Goal: Information Seeking & Learning: Learn about a topic

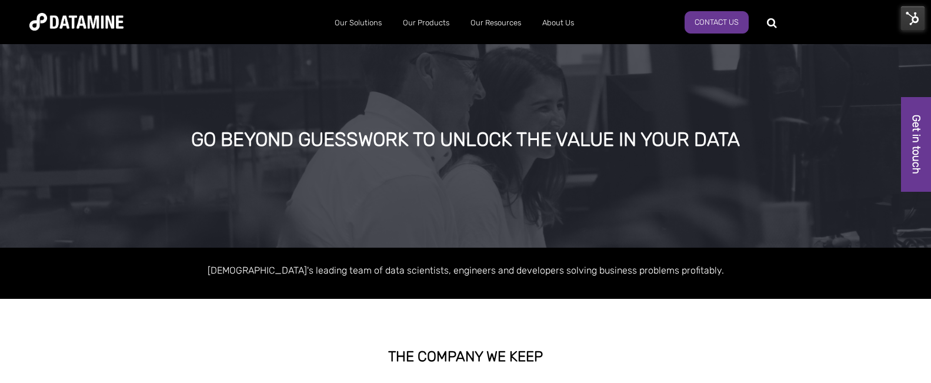
click at [912, 21] on img at bounding box center [913, 18] width 25 height 25
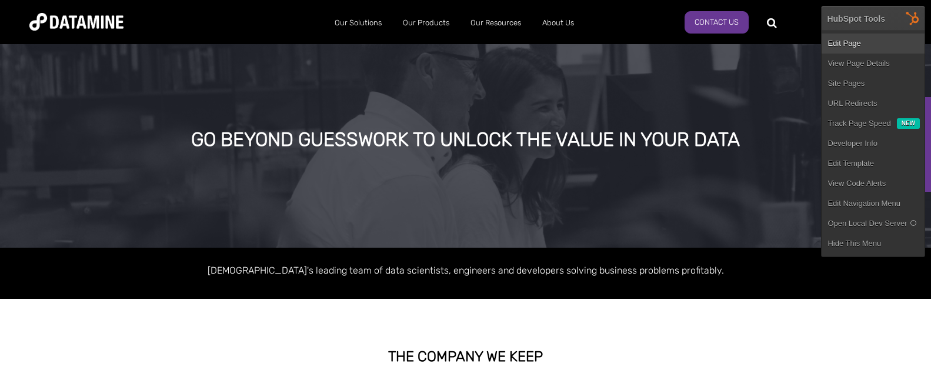
click at [873, 45] on link "Edit Page" at bounding box center [873, 44] width 103 height 20
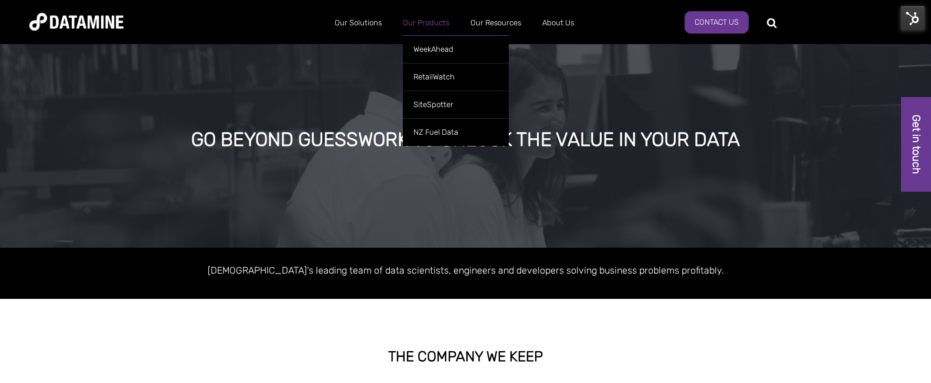
click at [434, 21] on link "Our Products" at bounding box center [426, 23] width 68 height 31
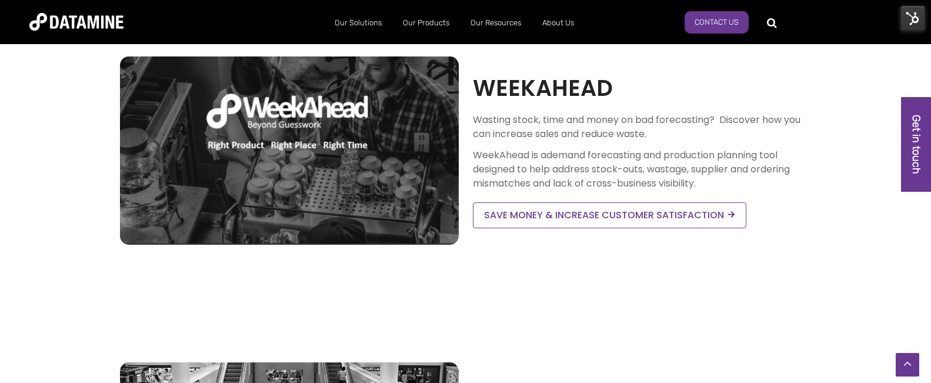
scroll to position [118, 0]
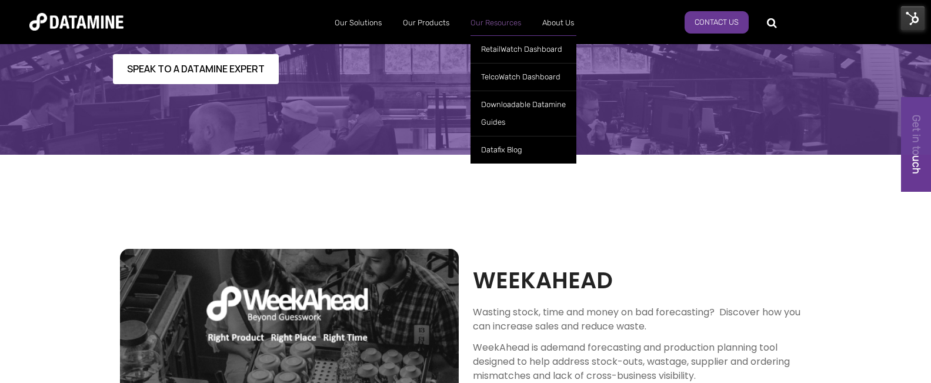
click at [484, 22] on link "Our Resources" at bounding box center [496, 23] width 72 height 31
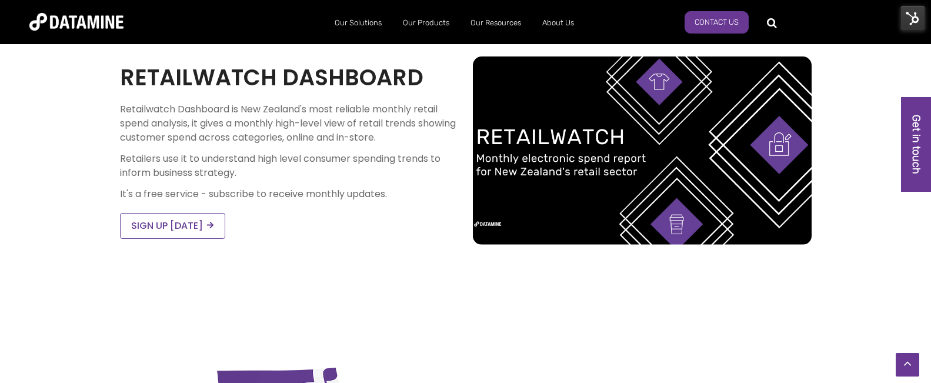
scroll to position [118, 0]
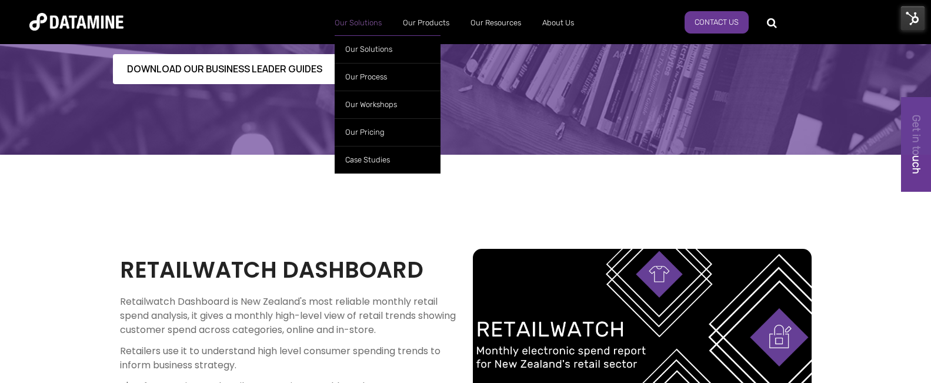
click at [372, 21] on link "Our Solutions" at bounding box center [358, 23] width 68 height 31
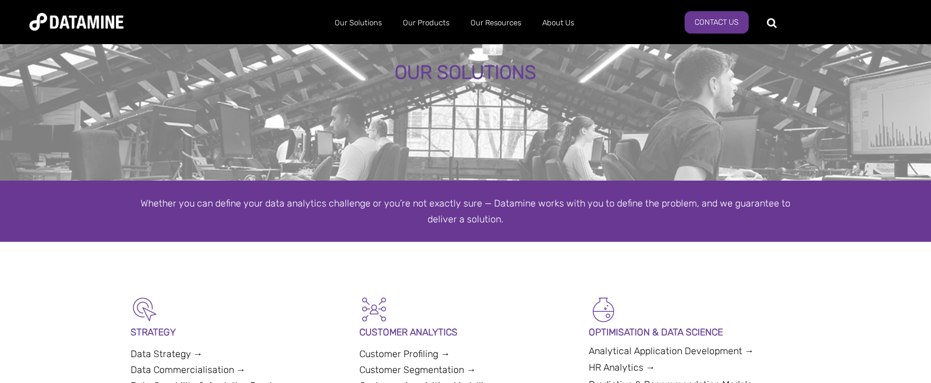
scroll to position [353, 0]
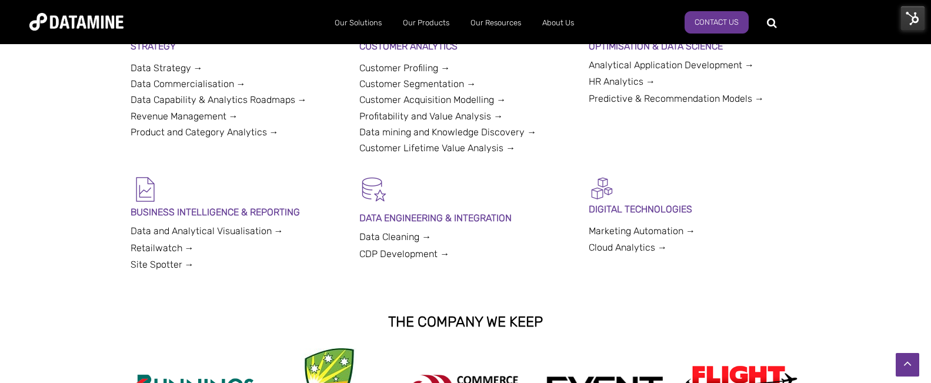
click at [58, 22] on img at bounding box center [76, 22] width 94 height 18
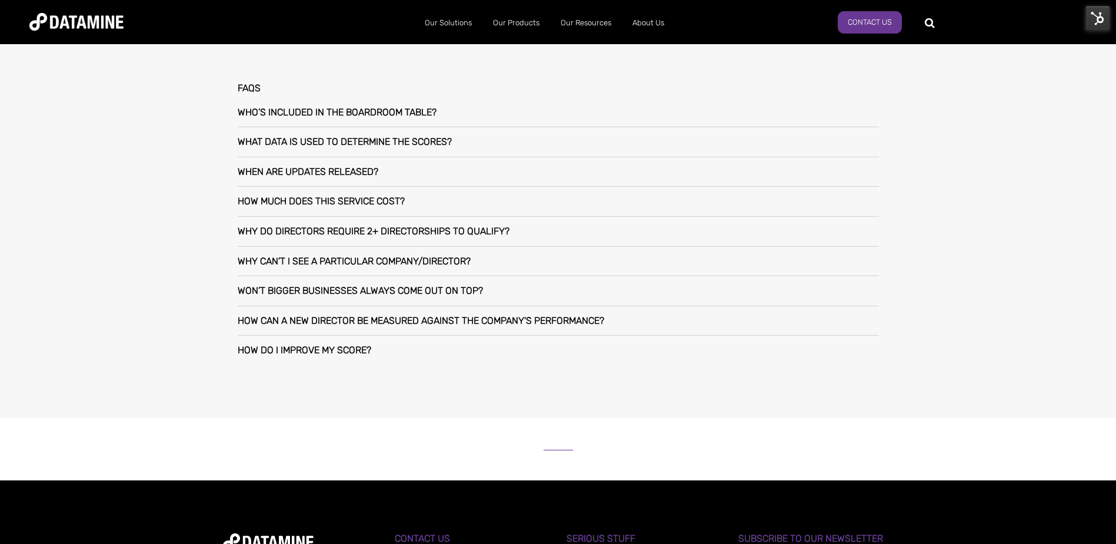
scroll to position [882, 0]
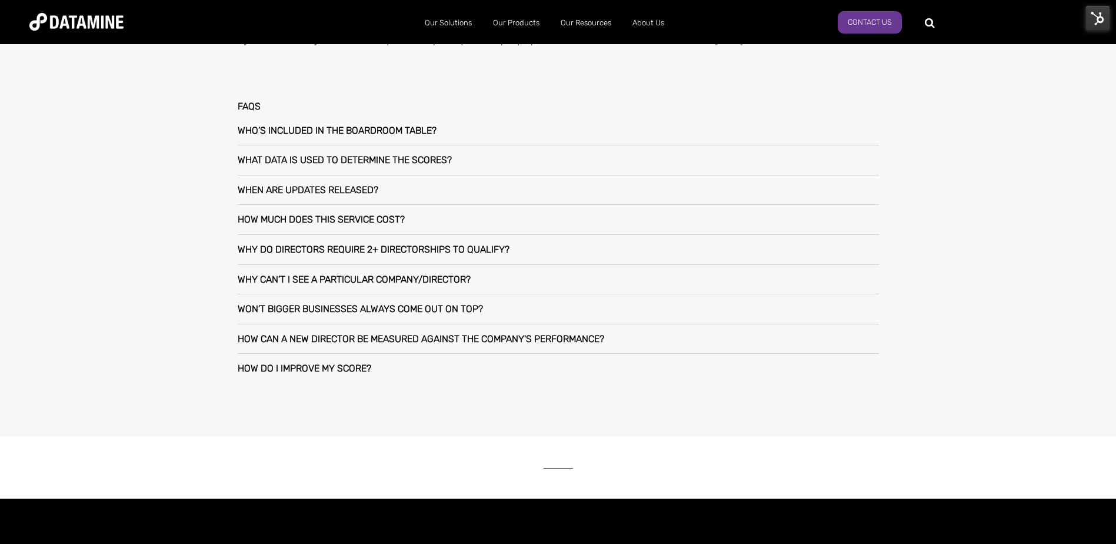
click at [464, 133] on div "Who’s included in The Boardroom Table?" at bounding box center [558, 130] width 641 height 29
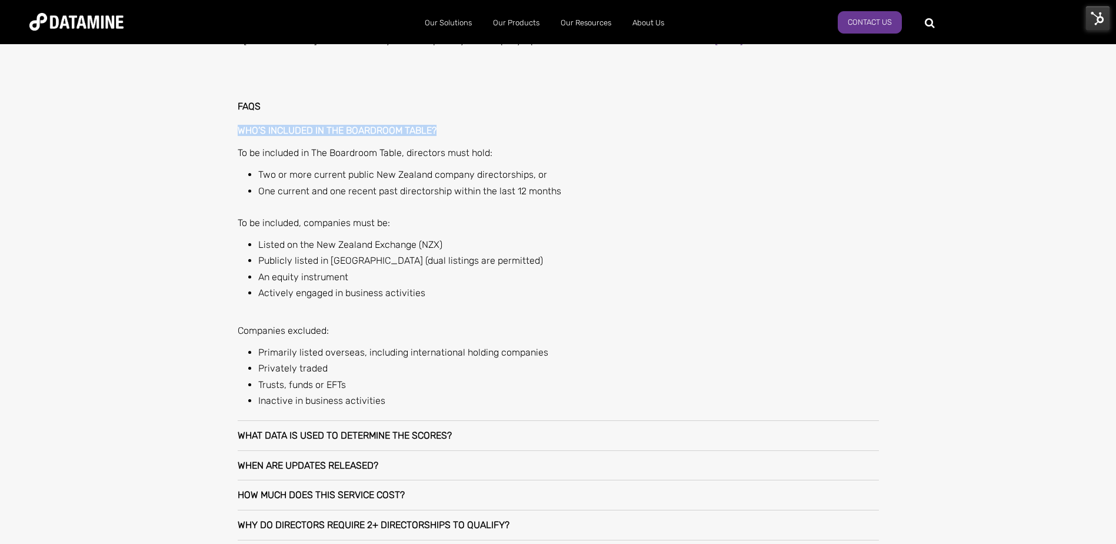
drag, startPoint x: 451, startPoint y: 128, endPoint x: 225, endPoint y: 121, distance: 225.4
click at [225, 121] on div "FAQs Who’s included in The Boardroom Table? To be included in The Boardroom Tab…" at bounding box center [558, 380] width 688 height 604
copy h3 "Who’s included in The Boardroom Table?"
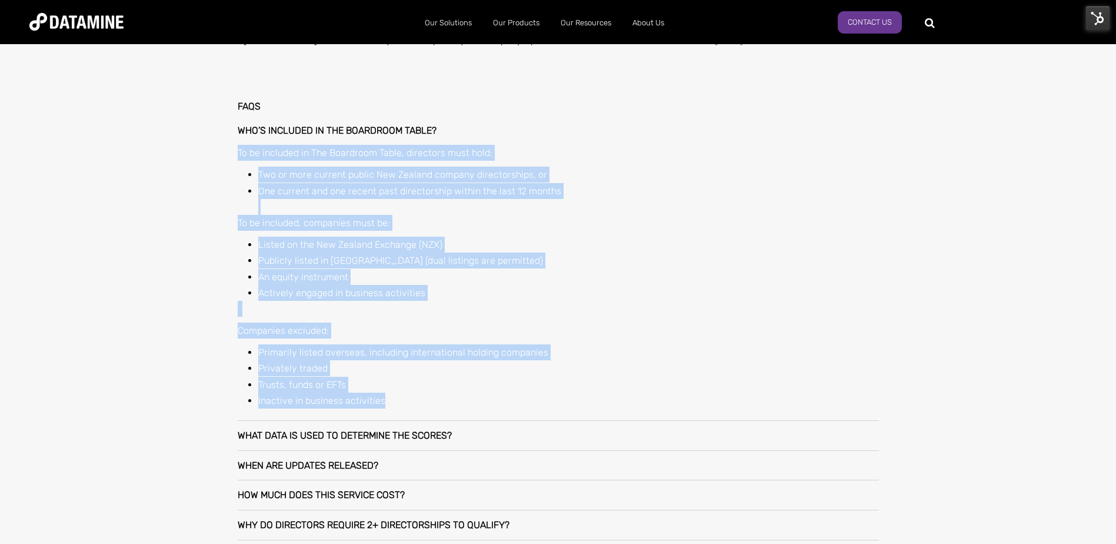
drag, startPoint x: 391, startPoint y: 399, endPoint x: 223, endPoint y: 146, distance: 303.8
click at [223, 146] on div "FAQs Who’s included in The Boardroom Table? To be included in The Boardroom Tab…" at bounding box center [558, 380] width 688 height 604
copy div "To be included in The Boardroom Table, directors must hold: Two or more current…"
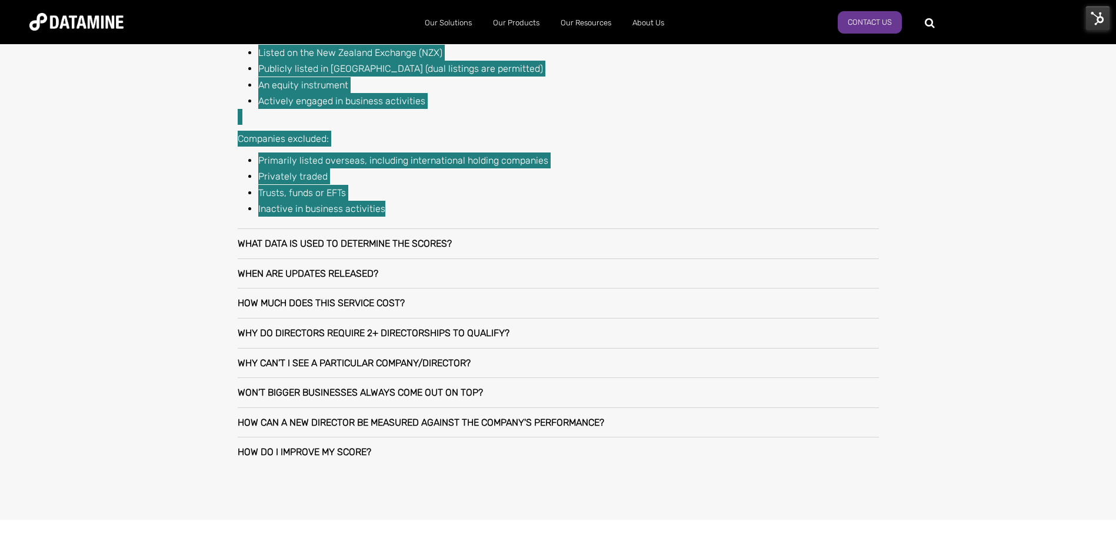
scroll to position [1118, 0]
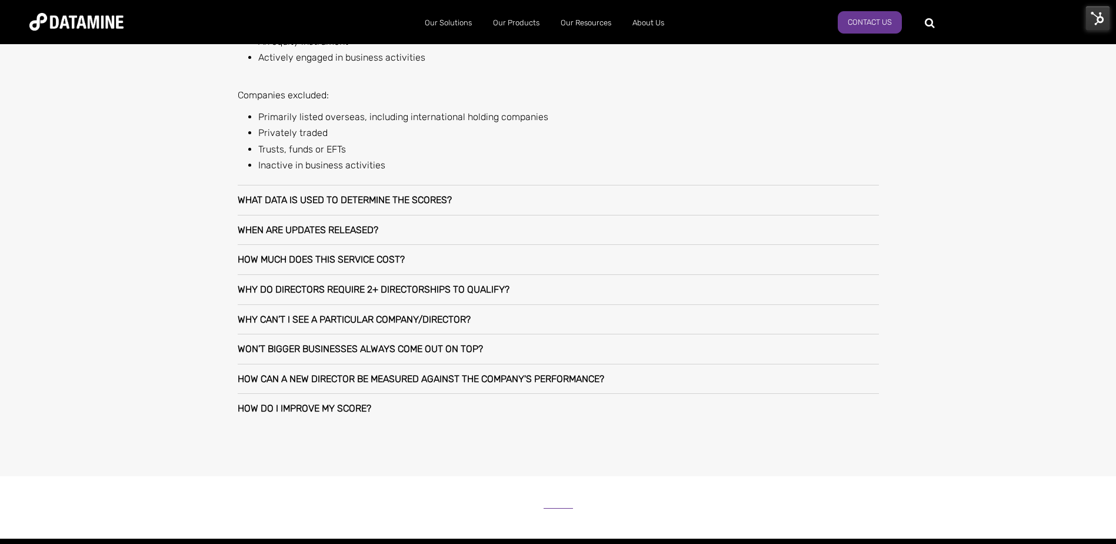
click at [448, 204] on h3 "What data is used to determine the scores?" at bounding box center [345, 200] width 214 height 11
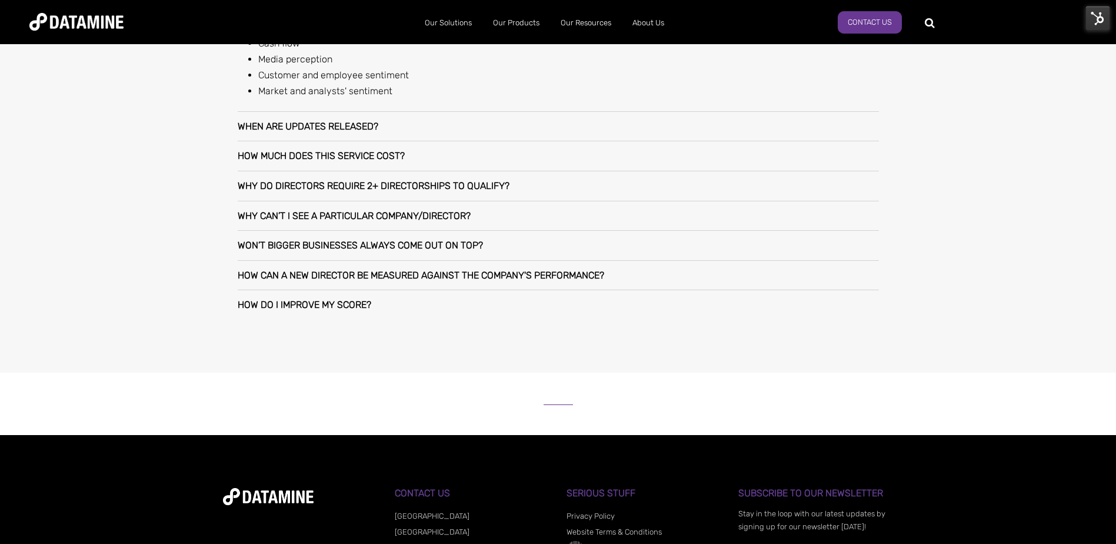
scroll to position [941, 0]
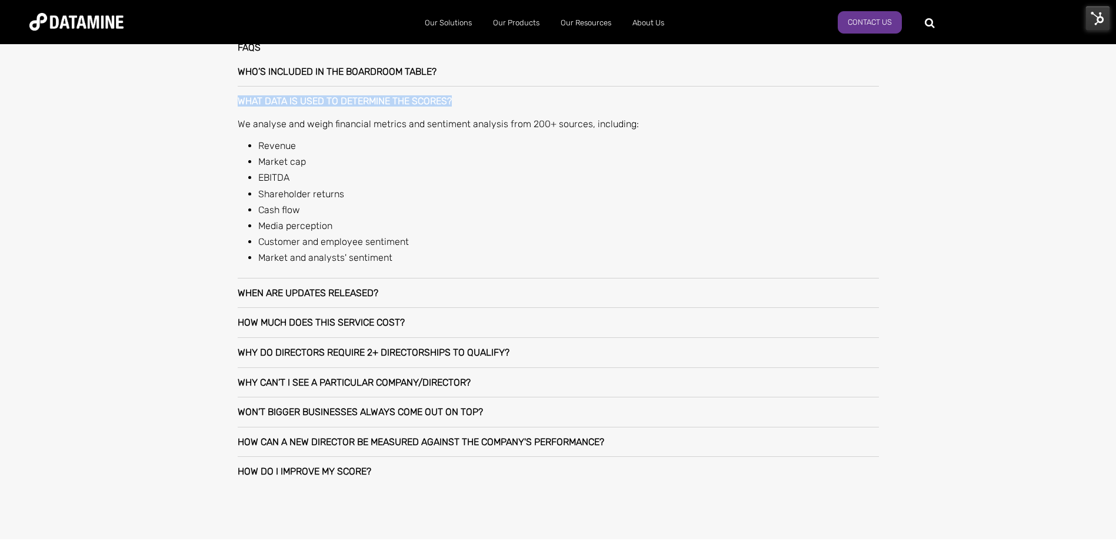
drag, startPoint x: 462, startPoint y: 98, endPoint x: 233, endPoint y: 91, distance: 228.9
click at [233, 91] on div "FAQs Who’s included in The Boardroom Table? To be included in The Boardroom Tab…" at bounding box center [558, 264] width 688 height 491
copy h3 "What data is used to determine the scores?"
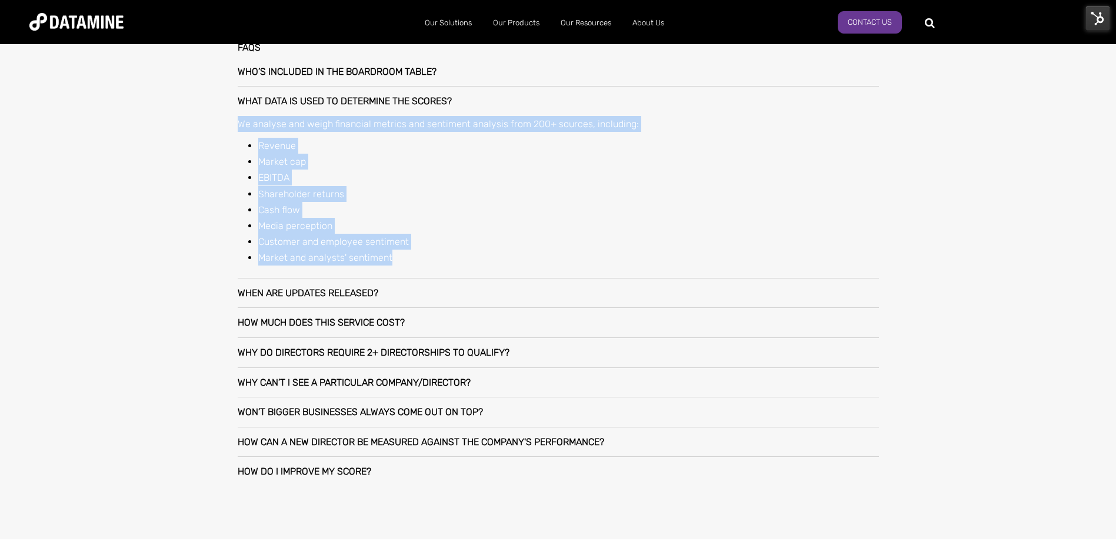
drag, startPoint x: 396, startPoint y: 261, endPoint x: 226, endPoint y: 121, distance: 220.2
click at [226, 121] on div "FAQs Who’s included in The Boardroom Table? To be included in The Boardroom Tab…" at bounding box center [558, 264] width 688 height 491
copy div "We analyse and weigh financial metrics and sentiment analysis from 200+ sources…"
click at [383, 294] on div "When are updates released?" at bounding box center [558, 292] width 641 height 29
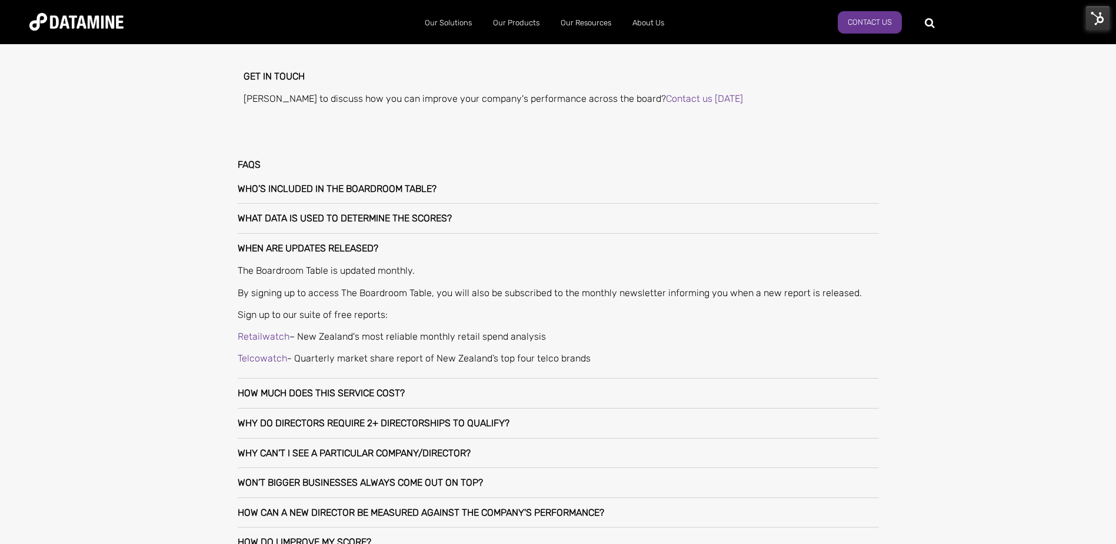
scroll to position [824, 0]
drag, startPoint x: 327, startPoint y: 242, endPoint x: 206, endPoint y: 246, distance: 121.3
click at [206, 246] on div "About the boardroom table How to measure boardroom performance The 200 data sou…" at bounding box center [558, 157] width 1116 height 906
copy h3 "When are updates released?"
drag, startPoint x: 595, startPoint y: 357, endPoint x: 225, endPoint y: 271, distance: 380.4
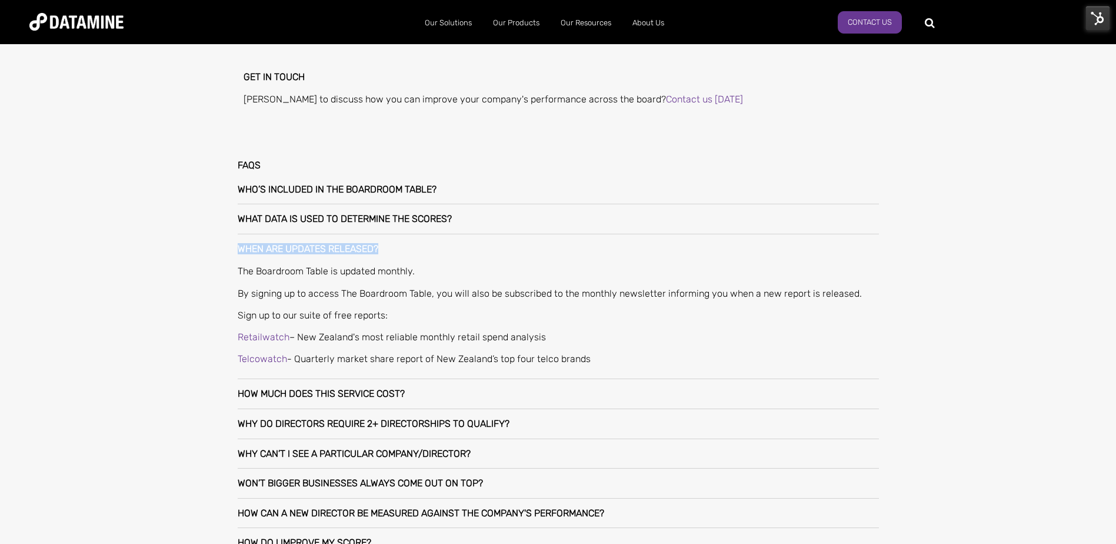
click at [225, 271] on div "FAQs Who’s included in The Boardroom Table? To be included in The Boardroom Tab…" at bounding box center [558, 358] width 688 height 444
copy div "The Boardroom Table is updated monthly. By signing up to access The Boardroom T…"
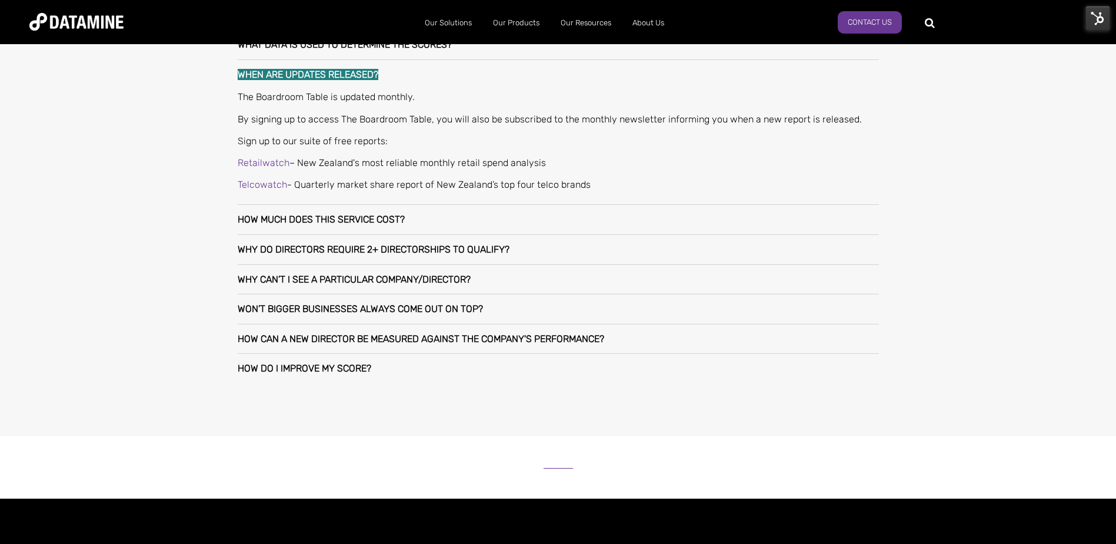
scroll to position [1000, 0]
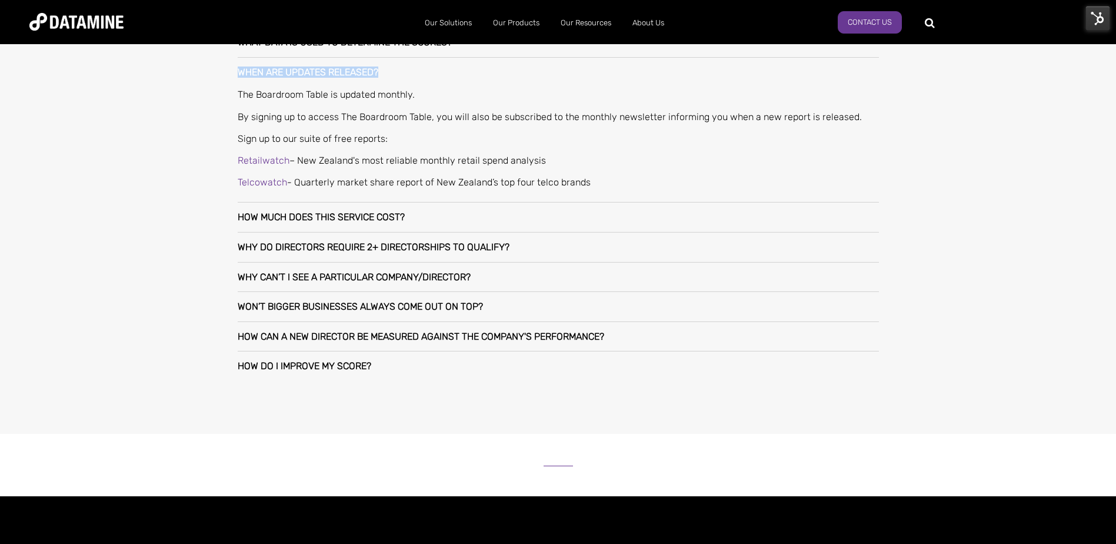
click at [387, 219] on h3 "How much does this service cost?" at bounding box center [321, 217] width 167 height 11
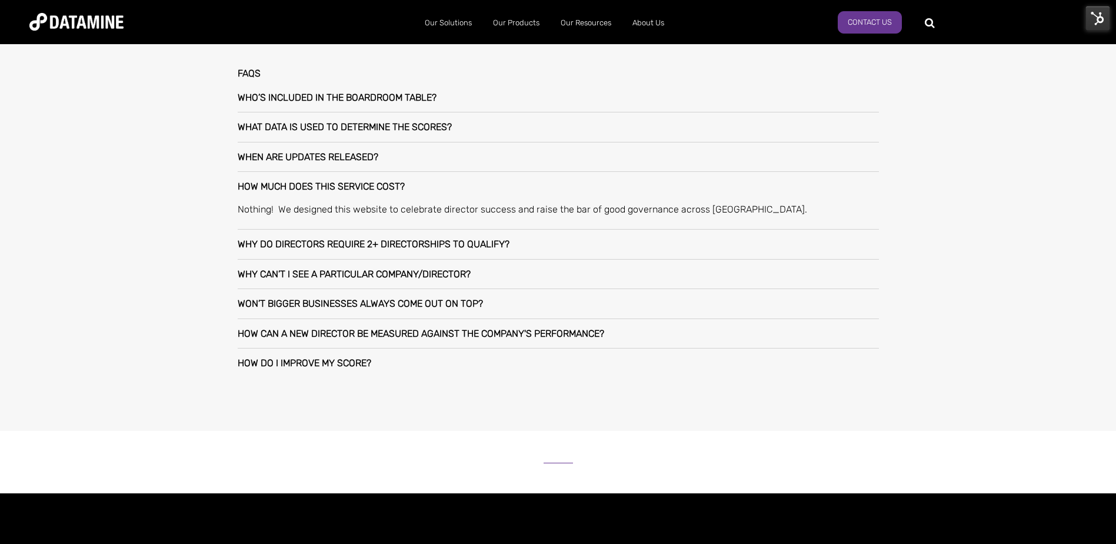
scroll to position [882, 0]
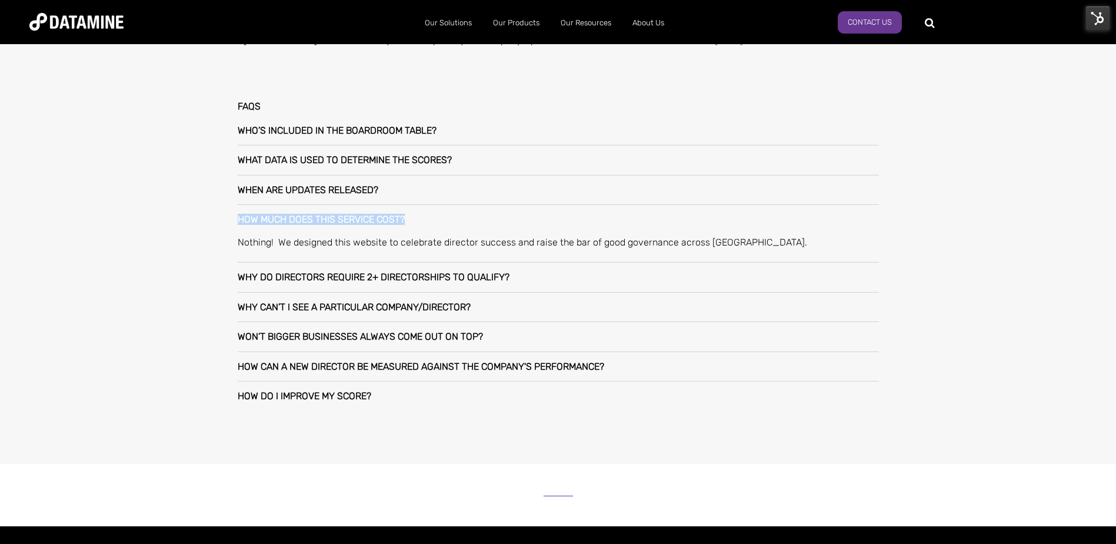
drag, startPoint x: 409, startPoint y: 218, endPoint x: 192, endPoint y: 219, distance: 217.1
click at [192, 219] on div "About the boardroom table How to measure boardroom performance The 200 data sou…" at bounding box center [558, 54] width 1116 height 818
copy h3 "How much does this service cost?"
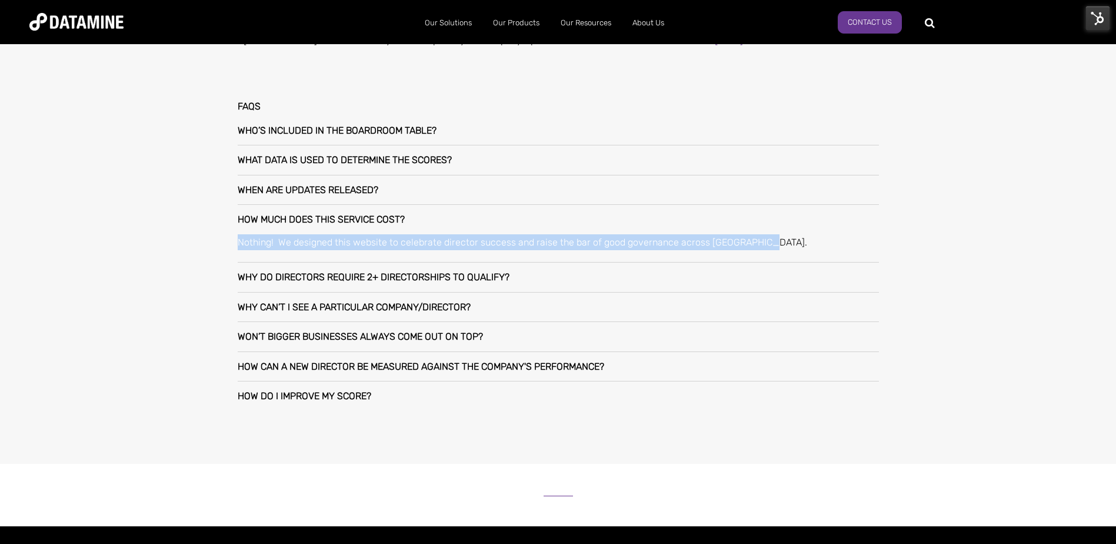
drag, startPoint x: 751, startPoint y: 238, endPoint x: 212, endPoint y: 245, distance: 538.9
click at [212, 245] on div "About the boardroom table How to measure boardroom performance The 200 data sou…" at bounding box center [558, 54] width 1116 height 818
copy p "Nothing! We designed this website to celebrate director success and raise the b…"
click at [461, 270] on div "Why do directors require 2+ directorships to qualify?" at bounding box center [558, 276] width 641 height 29
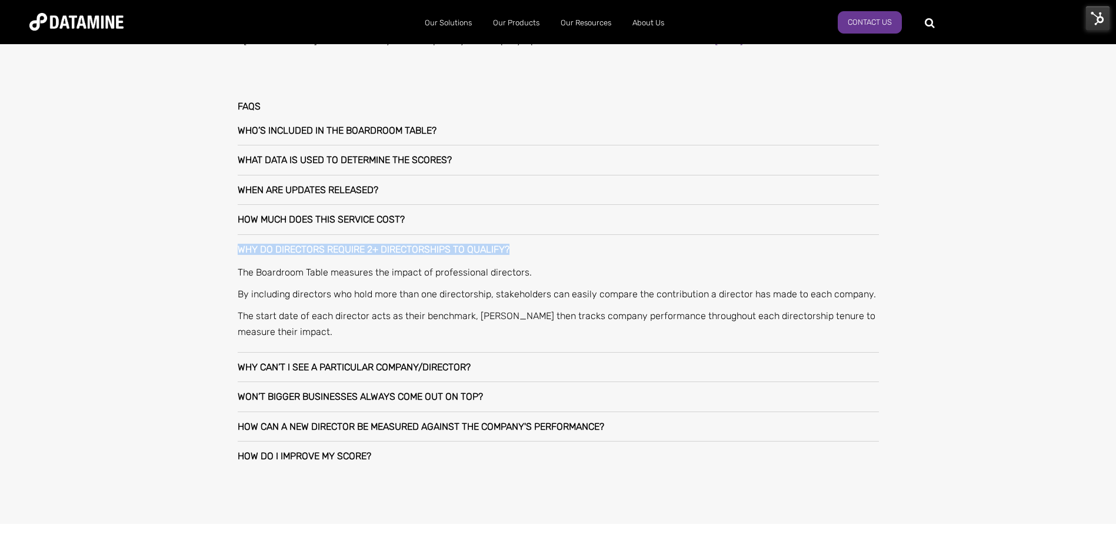
drag, startPoint x: 515, startPoint y: 247, endPoint x: 225, endPoint y: 243, distance: 290.0
click at [225, 243] on div "FAQs Who’s included in The Boardroom Table? To be included in The Boardroom Tab…" at bounding box center [558, 286] width 688 height 416
copy h3 "Why do directors require 2+ directorships to qualify?"
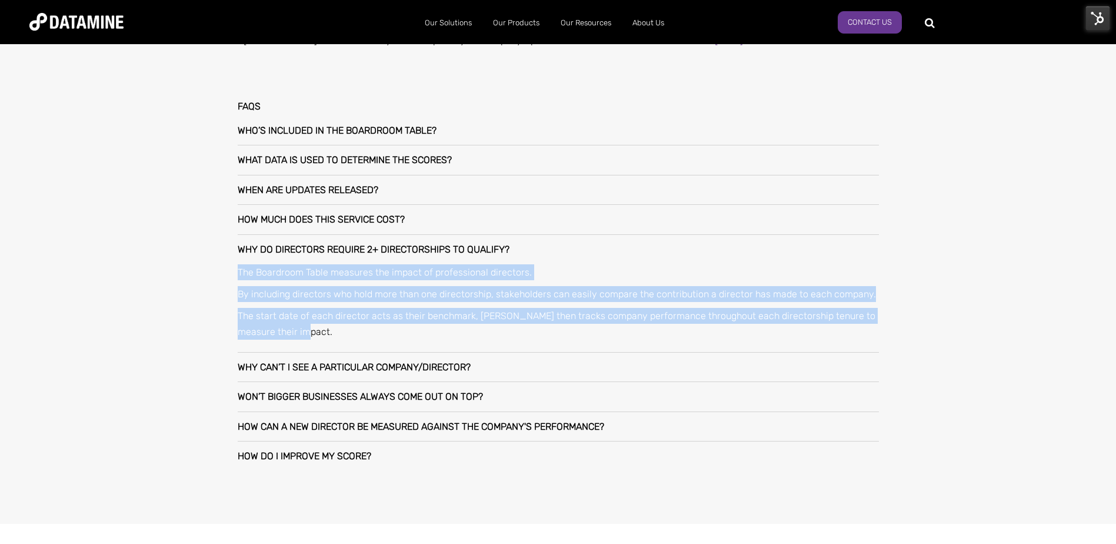
drag, startPoint x: 314, startPoint y: 332, endPoint x: 222, endPoint y: 273, distance: 109.3
click at [222, 273] on div "FAQs Who’s included in The Boardroom Table? To be included in The Boardroom Tab…" at bounding box center [558, 286] width 688 height 416
copy div "The Boardroom Table measures the impact of professional directors. By including…"
click at [468, 374] on div "Why can’t I see a particular company/director?" at bounding box center [558, 366] width 641 height 29
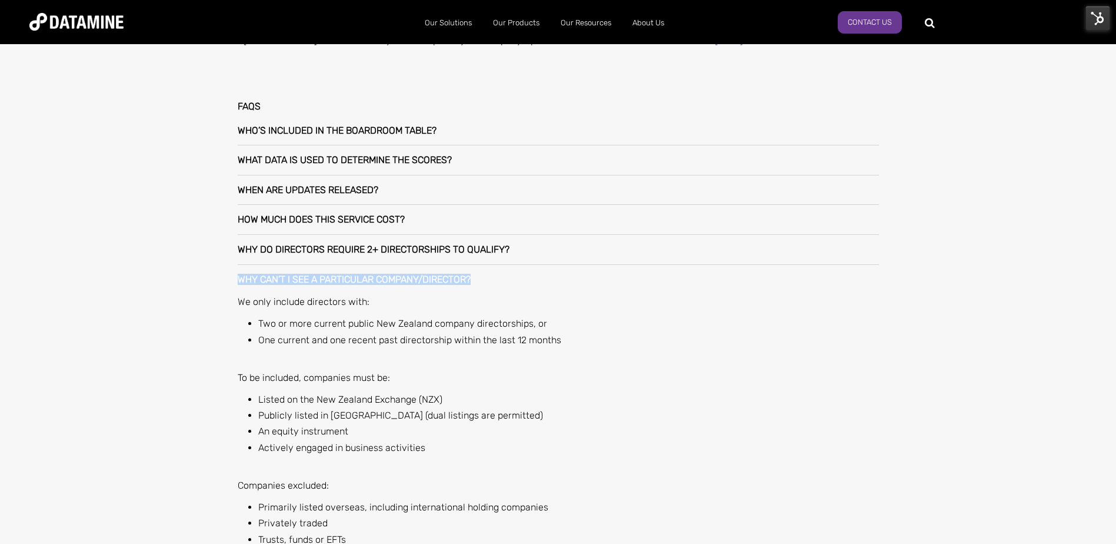
drag, startPoint x: 488, startPoint y: 282, endPoint x: 235, endPoint y: 289, distance: 253.0
click at [235, 289] on div "FAQs Who’s included in The Boardroom Table? To be included in The Boardroom Tab…" at bounding box center [558, 383] width 688 height 610
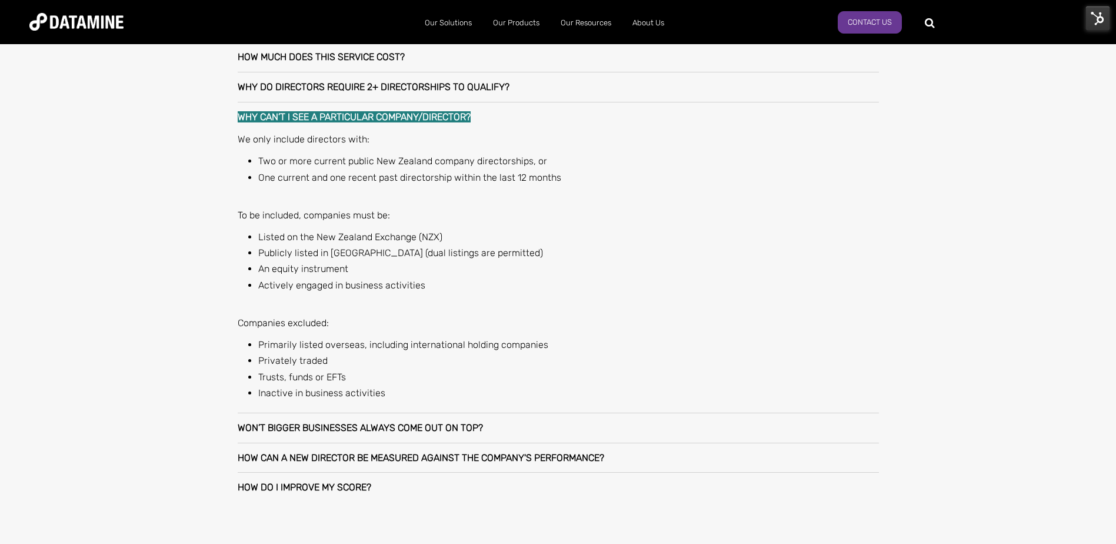
scroll to position [1059, 0]
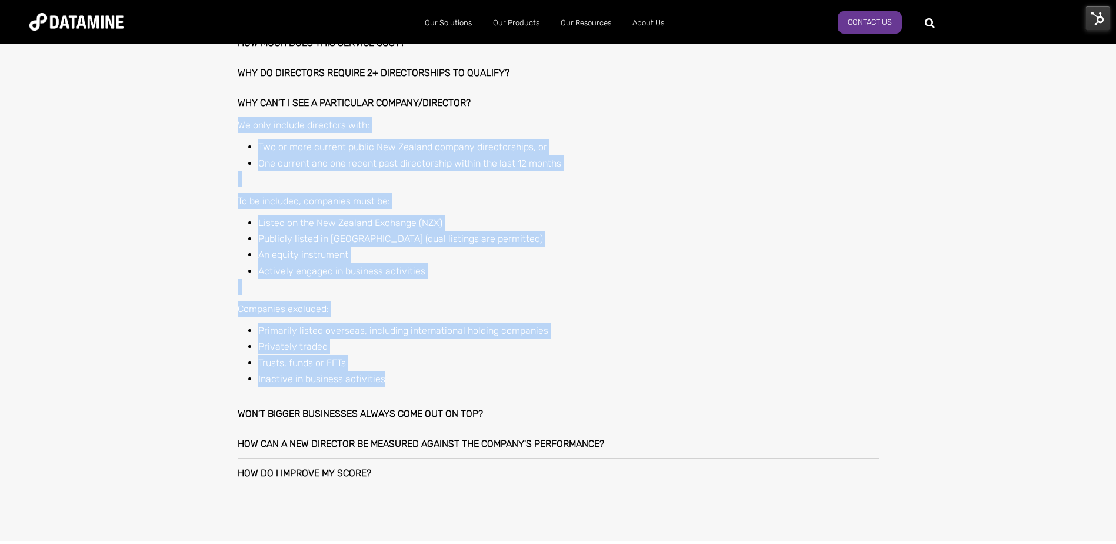
drag, startPoint x: 398, startPoint y: 382, endPoint x: 230, endPoint y: 131, distance: 302.3
click at [230, 131] on div "FAQs Who’s included in The Boardroom Table? To be included in The Boardroom Tab…" at bounding box center [558, 206] width 688 height 610
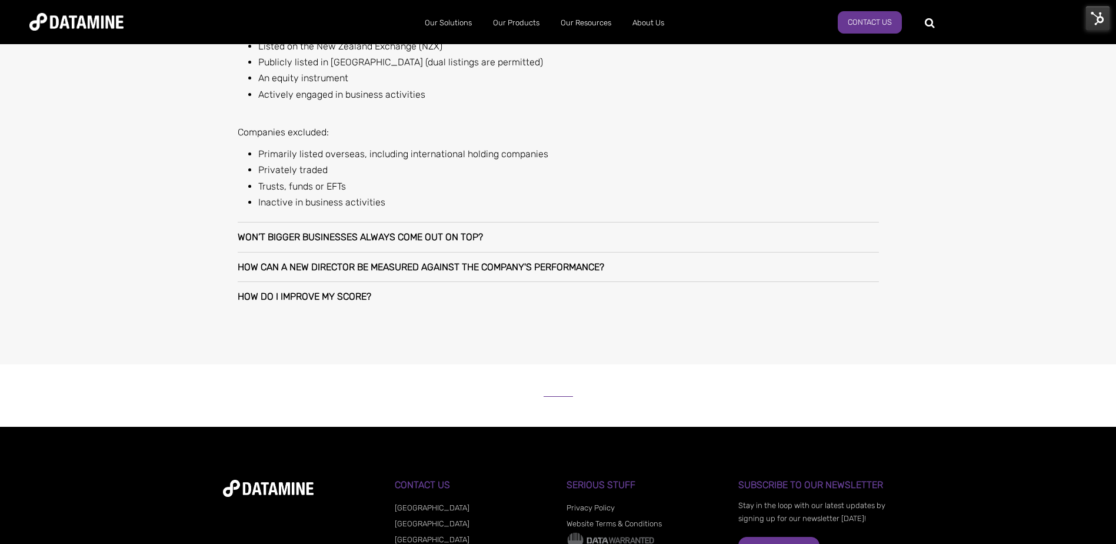
click at [505, 238] on div "Won’t bigger businesses always come out on top?" at bounding box center [558, 236] width 641 height 29
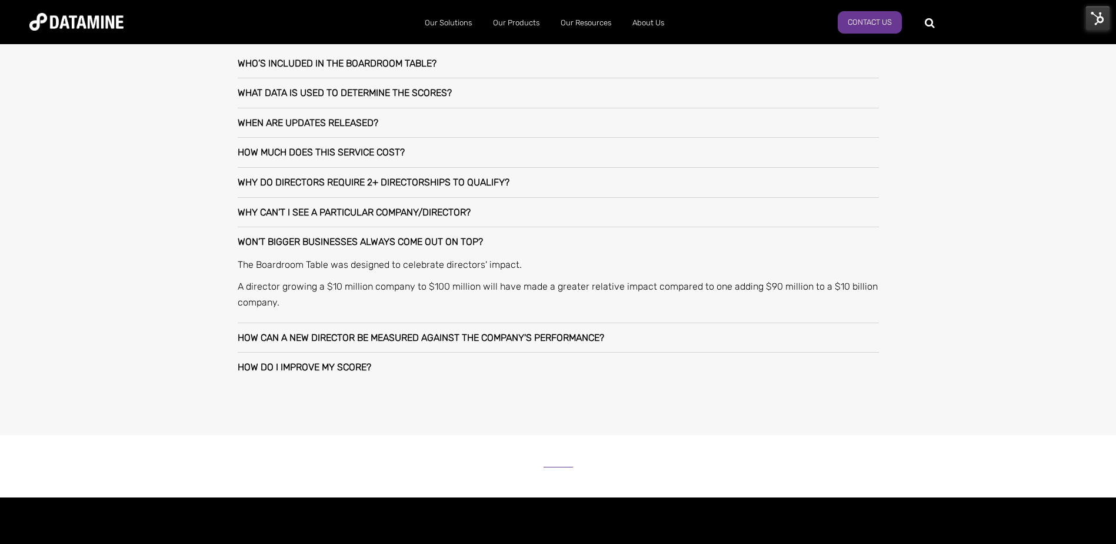
scroll to position [917, 0]
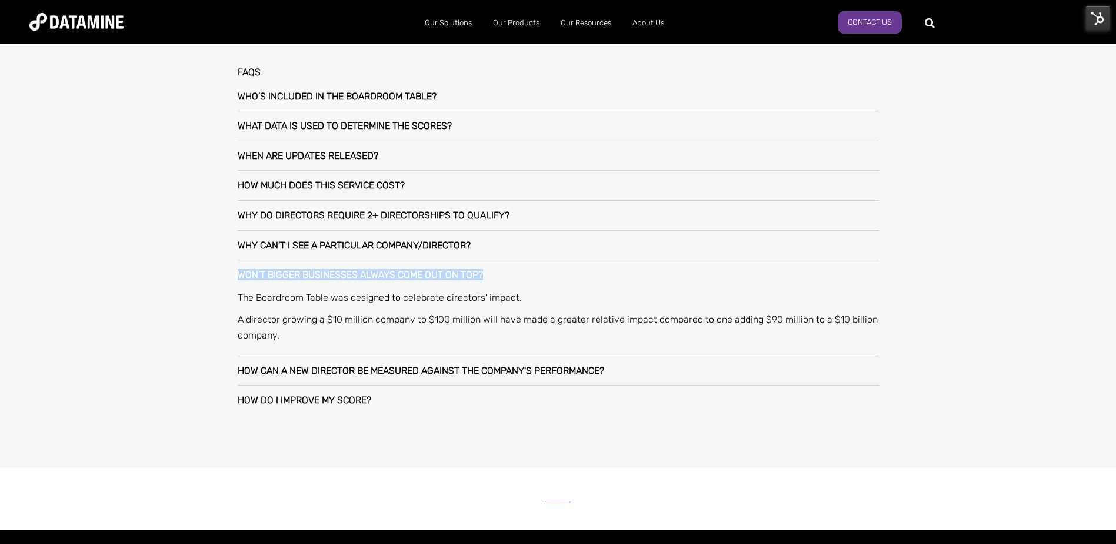
drag, startPoint x: 488, startPoint y: 276, endPoint x: 219, endPoint y: 274, distance: 268.8
click at [219, 274] on div "FAQs Who’s included in The Boardroom Table? To be included in The Boardroom Tab…" at bounding box center [558, 241] width 688 height 395
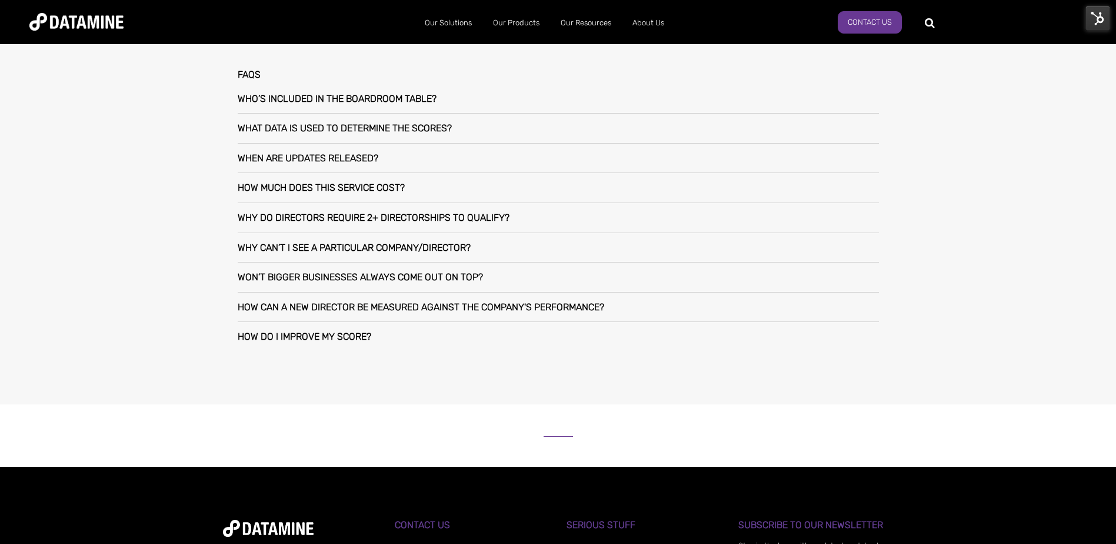
click at [372, 245] on h3 "Why can’t I see a particular company/director?" at bounding box center [354, 247] width 233 height 11
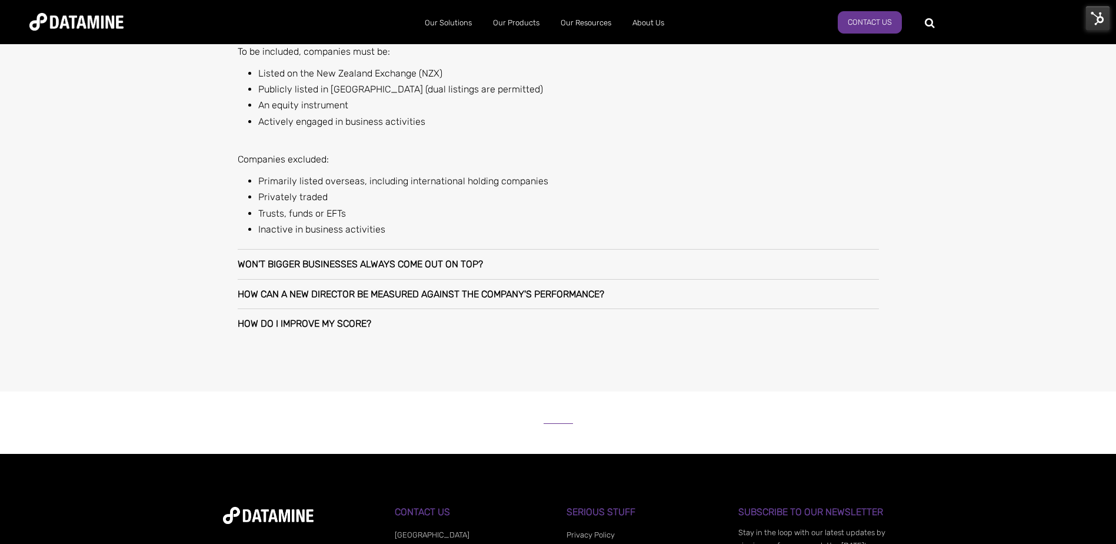
click at [389, 256] on div "Won’t bigger businesses always come out on top?" at bounding box center [558, 263] width 641 height 29
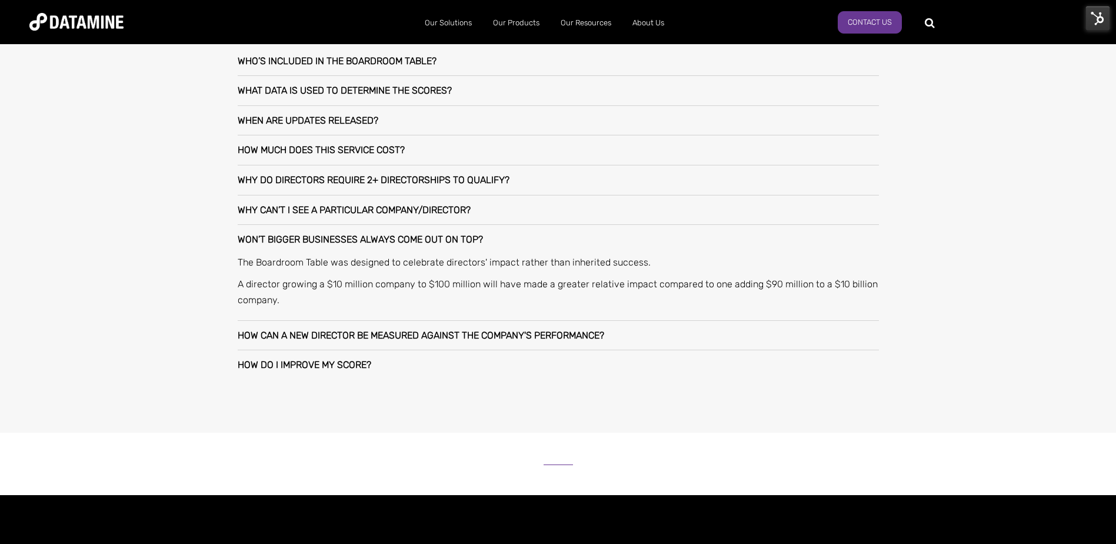
scroll to position [917, 0]
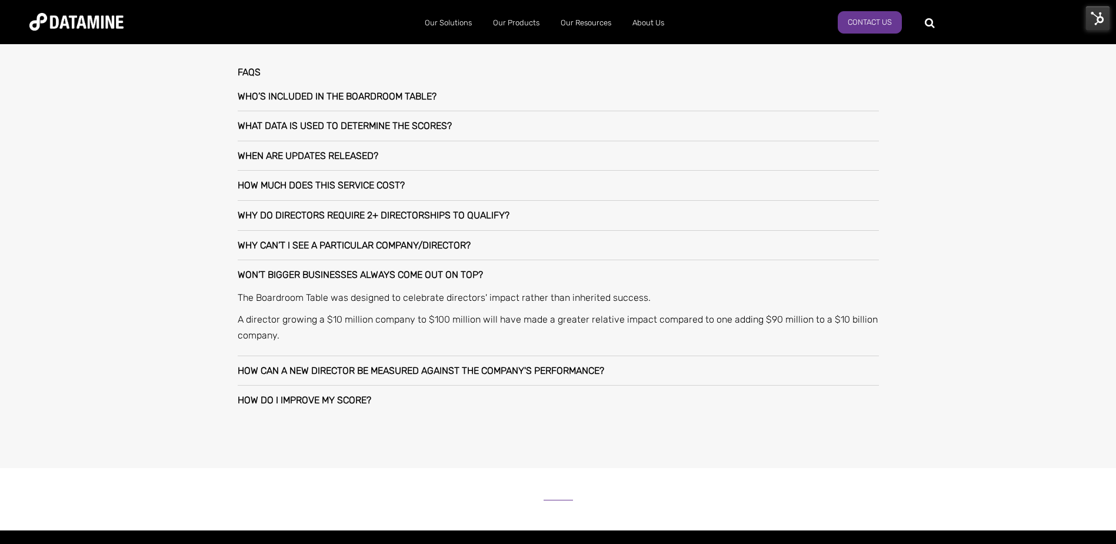
drag, startPoint x: 298, startPoint y: 334, endPoint x: 206, endPoint y: 296, distance: 99.4
click at [206, 296] on div "About the boardroom table How to measure boardroom performance The 200 data sou…" at bounding box center [558, 39] width 1116 height 857
copy div "The Boardroom Table was designed to celebrate directors' impact rather than inh…"
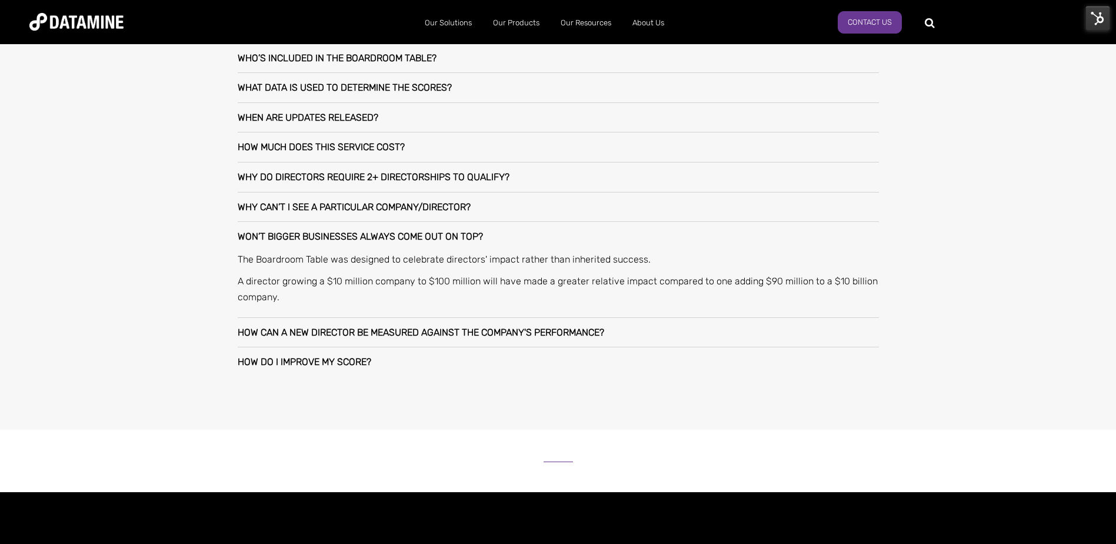
scroll to position [975, 0]
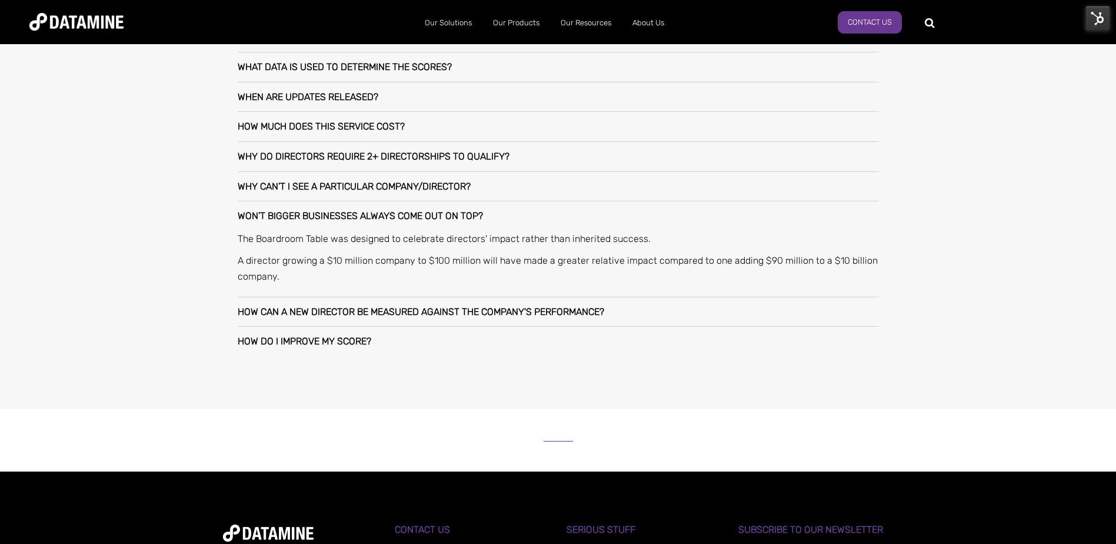
click at [628, 315] on div "How can a new director be measured against the company's performance?" at bounding box center [558, 311] width 641 height 29
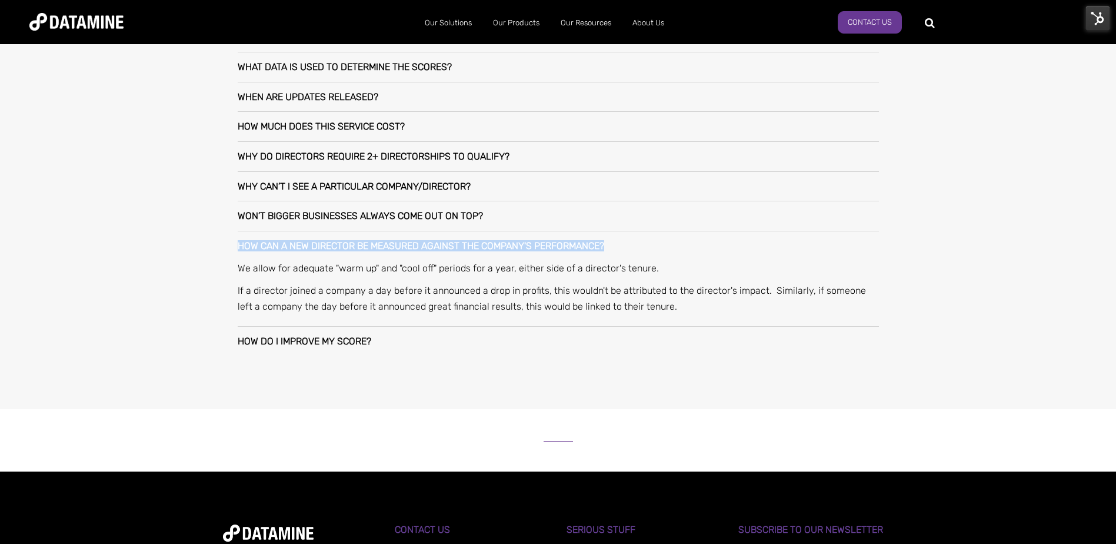
drag, startPoint x: 622, startPoint y: 245, endPoint x: 191, endPoint y: 246, distance: 430.6
copy h3 "How can a new director be measured against the company's performance?"
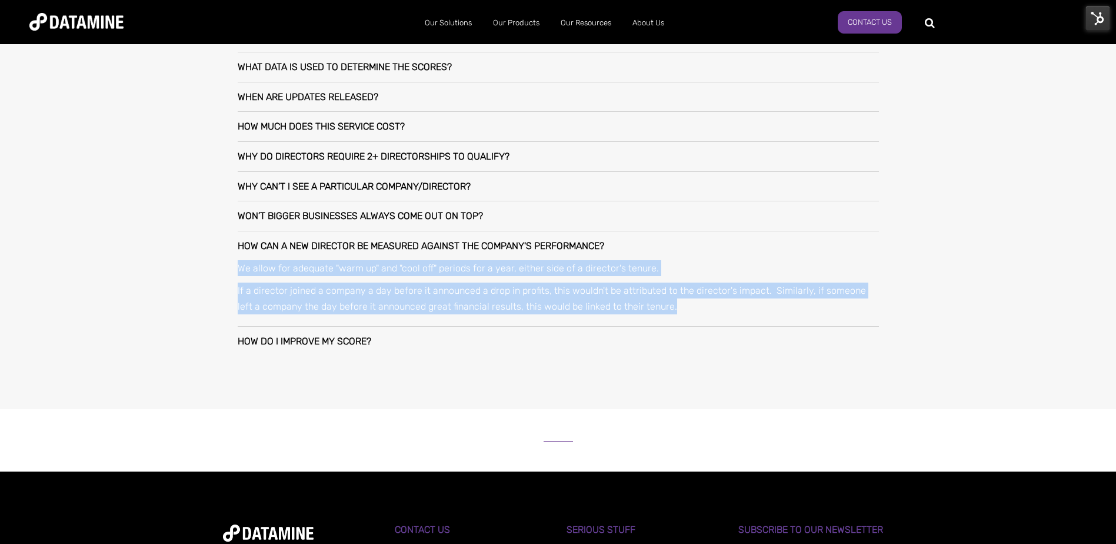
drag, startPoint x: 671, startPoint y: 304, endPoint x: 228, endPoint y: 266, distance: 445.2
click at [228, 266] on div "FAQs Who’s included in The Boardroom Table? To be included in The Boardroom Tab…" at bounding box center [558, 182] width 688 height 395
copy div "We allow for adequate "warm up" and "cool off" periods for a year, either side …"
click at [329, 337] on h3 "How do I improve my score?" at bounding box center [305, 341] width 134 height 11
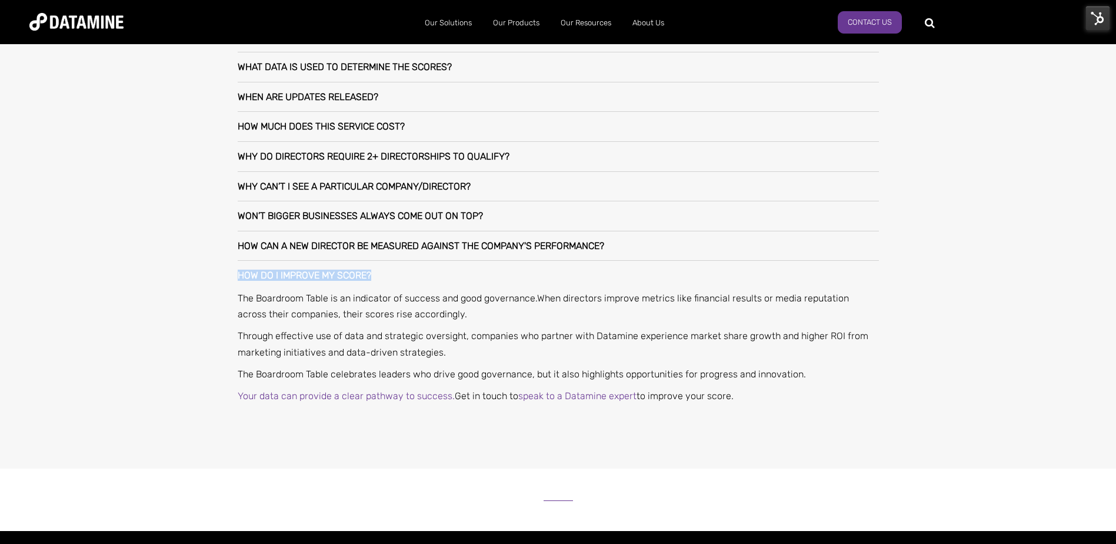
drag, startPoint x: 372, startPoint y: 271, endPoint x: 234, endPoint y: 275, distance: 137.7
click at [234, 275] on div "FAQs Who’s included in The Boardroom Table? To be included in The Boardroom Tab…" at bounding box center [558, 212] width 688 height 454
copy h3 "How do I improve my score?"
drag, startPoint x: 746, startPoint y: 396, endPoint x: 204, endPoint y: 295, distance: 551.6
click at [204, 295] on div "About the boardroom table How to measure boardroom performance The 200 data sou…" at bounding box center [558, 10] width 1116 height 916
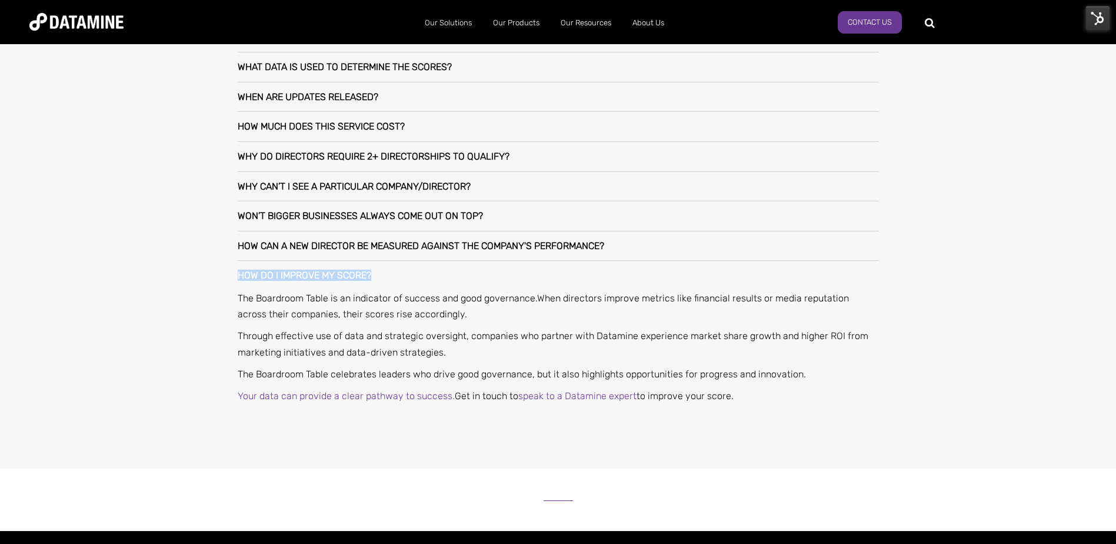
copy div "The Boardroom Table is an indicator of success and good governance. When direct…"
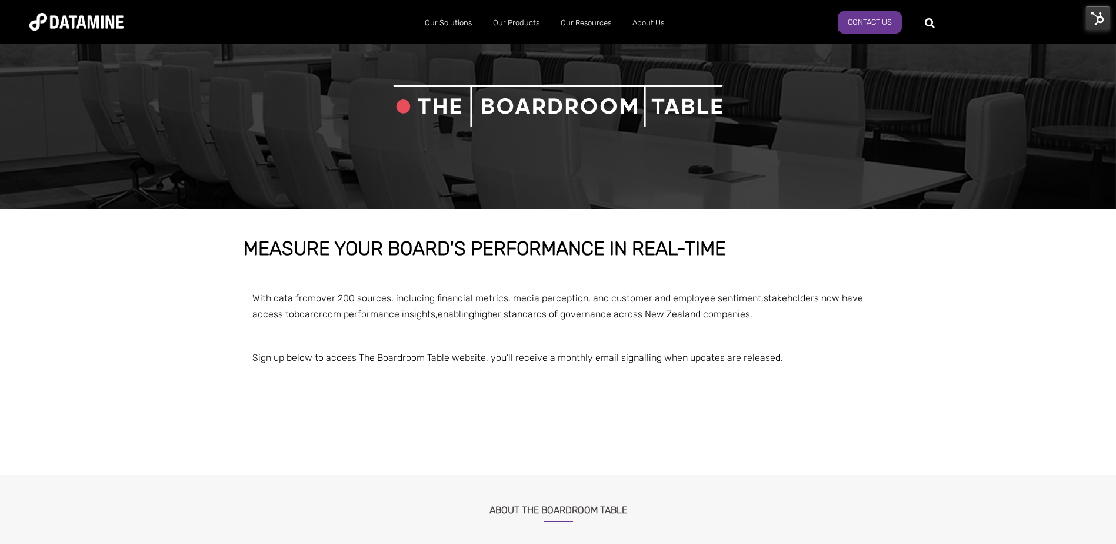
scroll to position [0, 0]
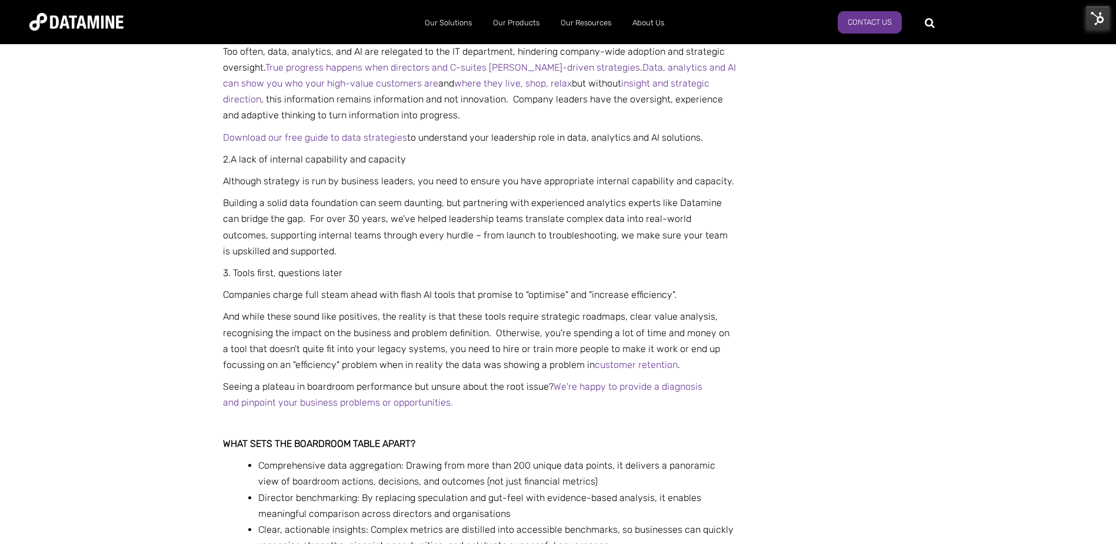
scroll to position [1000, 0]
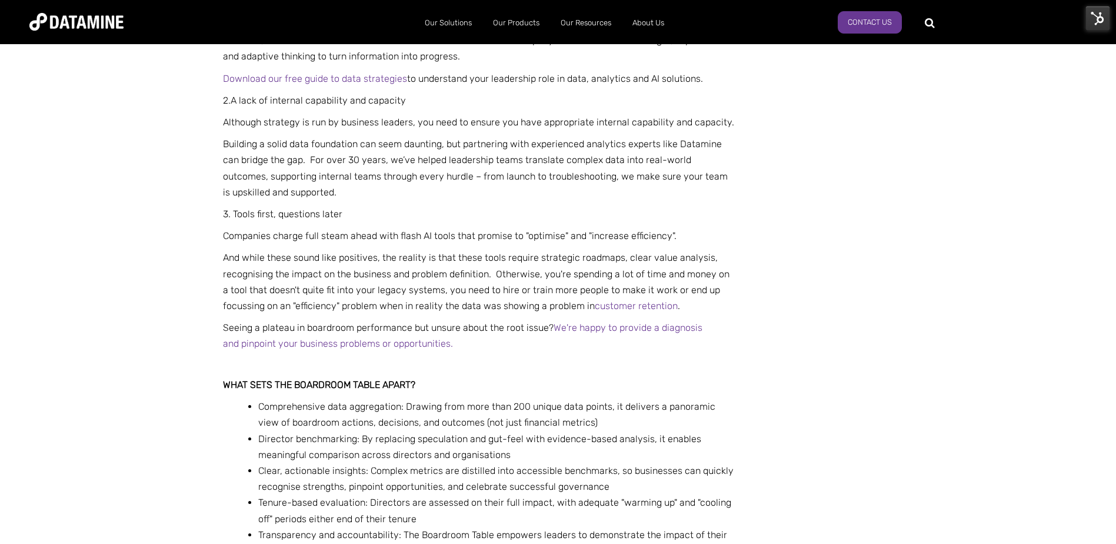
click at [1098, 18] on img at bounding box center [1097, 18] width 25 height 25
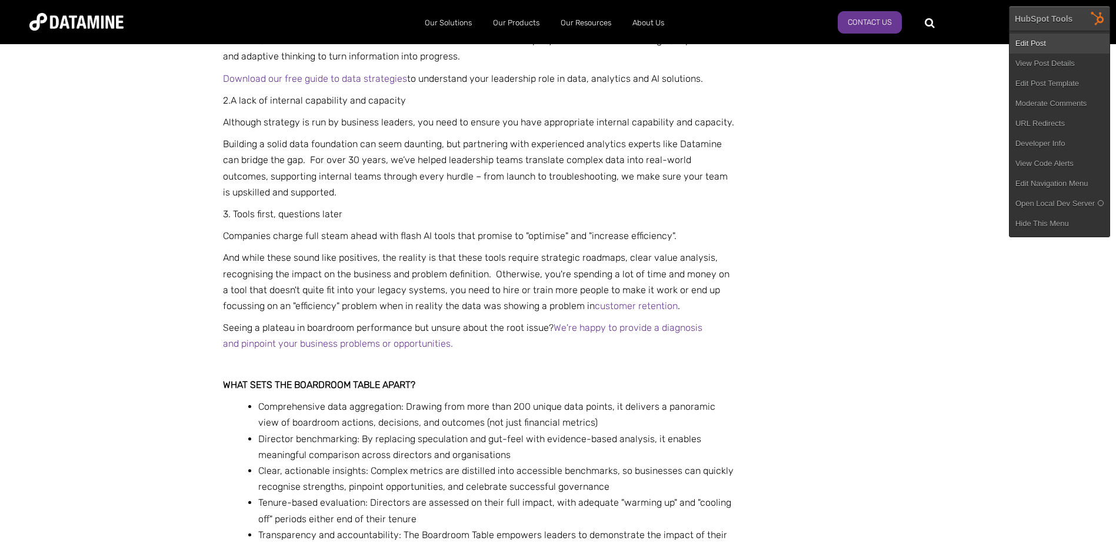
click at [1061, 46] on link "Edit Post" at bounding box center [1059, 44] width 100 height 20
